Goal: Information Seeking & Learning: Find contact information

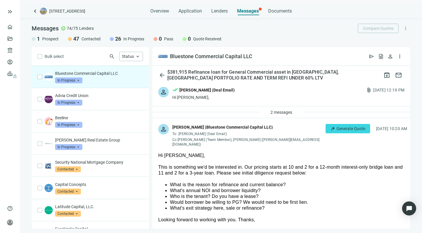
scroll to position [70, 0]
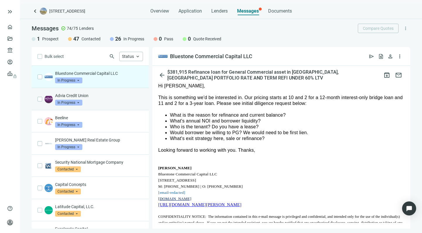
click at [107, 95] on p "Advia Credit Union" at bounding box center [99, 96] width 88 height 6
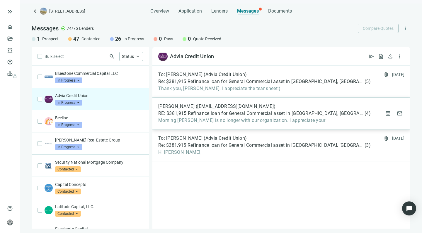
click at [198, 115] on span "RE: $381,915 Refinance loan for General Commercial asset in [GEOGRAPHIC_DATA], …" at bounding box center [260, 114] width 205 height 6
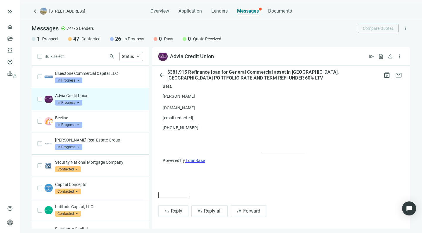
scroll to position [559, 0]
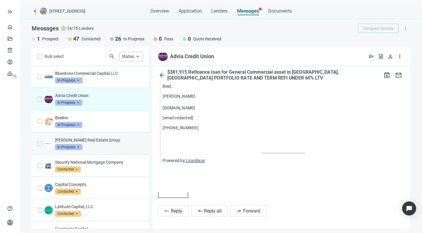
click at [102, 147] on div "[PERSON_NAME] Real Estate Group In Progress arrow_drop_down" at bounding box center [99, 143] width 88 height 13
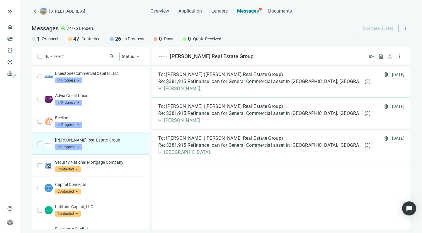
click at [78, 146] on span "In Progress" at bounding box center [68, 147] width 27 height 6
click at [116, 140] on p "[PERSON_NAME] Real Estate Group" at bounding box center [99, 140] width 88 height 6
click at [256, 57] on span "open_in_new" at bounding box center [259, 57] width 6 height 6
click at [15, 27] on link "Overview" at bounding box center [23, 27] width 17 height 5
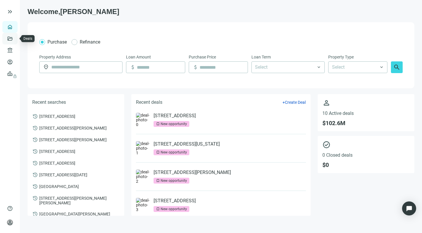
click at [15, 38] on link "Deals" at bounding box center [20, 38] width 11 height 5
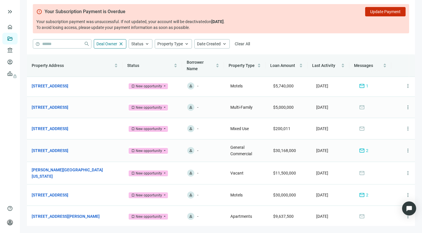
scroll to position [23, 0]
click at [15, 48] on link "Lenders" at bounding box center [22, 50] width 15 height 5
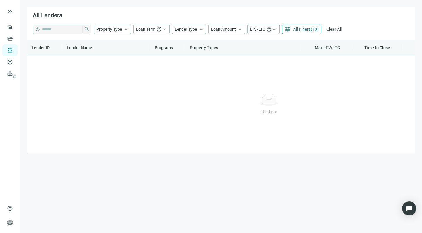
type input "**********"
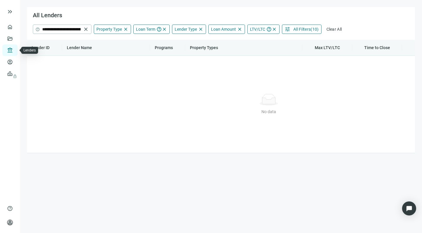
click at [15, 48] on link "Lenders" at bounding box center [22, 50] width 15 height 5
click at [85, 28] on span "close" at bounding box center [86, 29] width 6 height 6
click at [327, 28] on span "Clear All" at bounding box center [331, 29] width 16 height 5
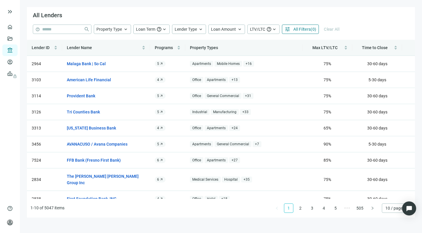
click at [304, 27] on span "All Filters" at bounding box center [301, 29] width 17 height 5
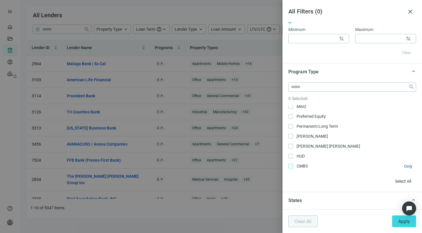
scroll to position [73, 0]
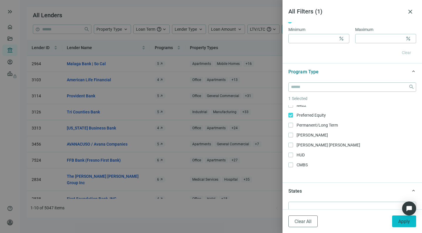
click at [401, 224] on span "Apply" at bounding box center [404, 222] width 12 height 6
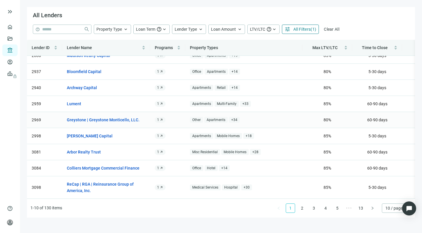
scroll to position [30, 0]
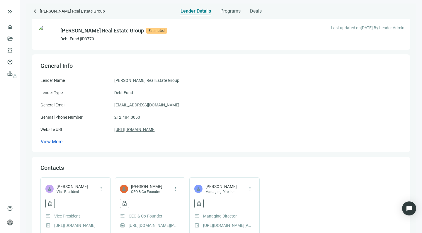
click at [140, 129] on link "[URL][DOMAIN_NAME]" at bounding box center [134, 129] width 41 height 6
